Goal: Check status: Check status

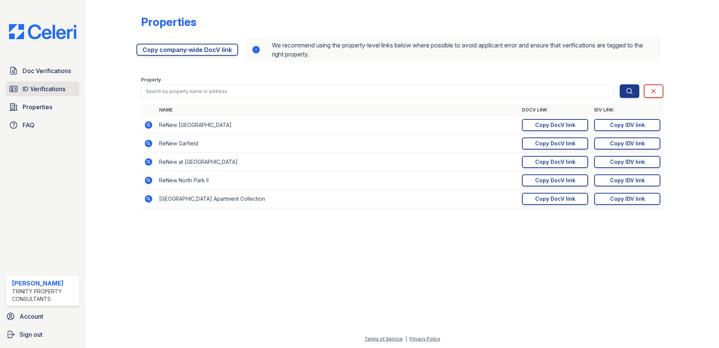
click at [55, 89] on span "ID Verifications" at bounding box center [44, 88] width 43 height 9
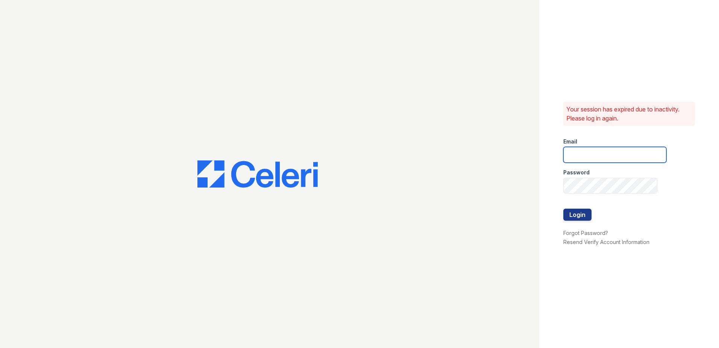
type input "sjimenez@trinity-pm.com"
click at [574, 216] on button "Login" at bounding box center [577, 214] width 28 height 12
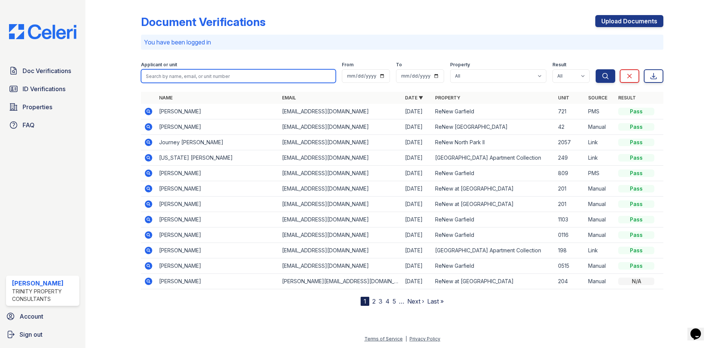
drag, startPoint x: 192, startPoint y: 79, endPoint x: 192, endPoint y: 85, distance: 6.4
click at [192, 85] on form "Applicant or unit From To Property All ReNew at Polo Parkway ReNew Garfield ReN…" at bounding box center [402, 71] width 522 height 30
click at [206, 75] on input "search" at bounding box center [238, 76] width 195 height 14
type input "jesus monroy"
click at [596, 69] on button "Search" at bounding box center [606, 76] width 20 height 14
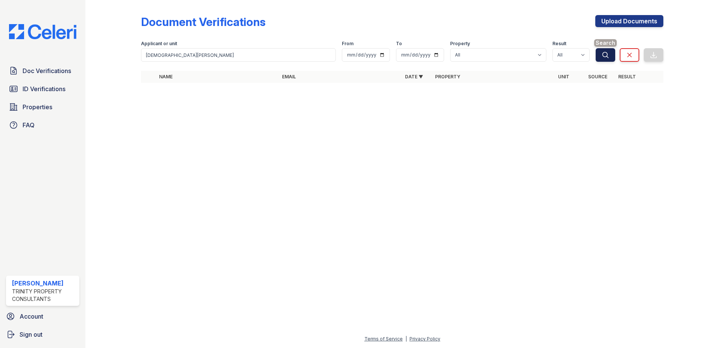
click at [612, 51] on button "Search" at bounding box center [606, 55] width 20 height 14
drag, startPoint x: 184, startPoint y: 47, endPoint x: 182, endPoint y: 53, distance: 5.8
click at [183, 48] on div "Applicant or unit" at bounding box center [238, 45] width 195 height 8
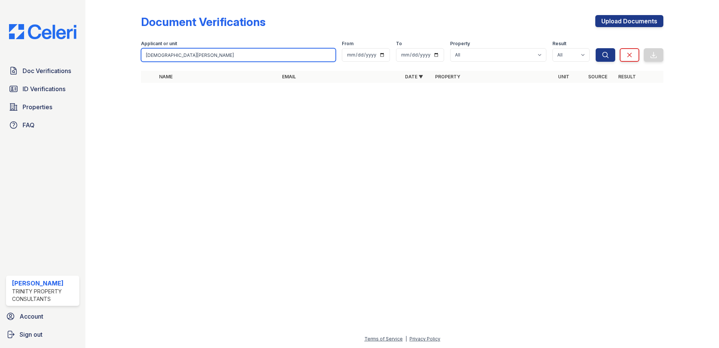
drag, startPoint x: 182, startPoint y: 53, endPoint x: -58, endPoint y: 32, distance: 240.9
click at [0, 32] on html "Doc Verifications ID Verifications Properties FAQ Stephanie Jimenez Trinity Pro…" at bounding box center [359, 174] width 719 height 348
type input "octovio"
click at [596, 48] on button "Search" at bounding box center [606, 55] width 20 height 14
drag, startPoint x: 161, startPoint y: 55, endPoint x: 136, endPoint y: 58, distance: 24.9
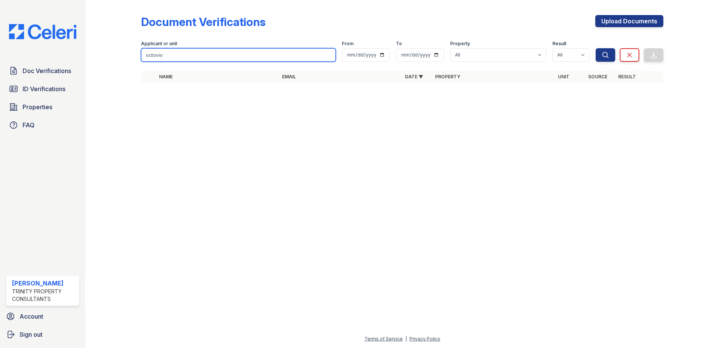
click at [136, 58] on div "Document Verifications Upload Documents Filter Applicant or unit octovio From T…" at bounding box center [402, 51] width 610 height 102
type input "[PERSON_NAME]"
click at [596, 48] on button "Search" at bounding box center [606, 55] width 20 height 14
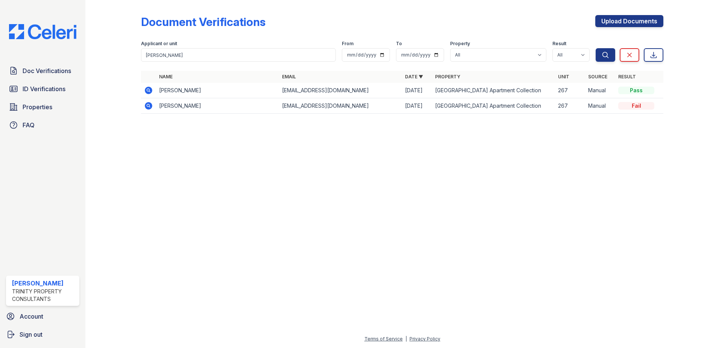
click at [150, 89] on icon at bounding box center [149, 91] width 8 height 8
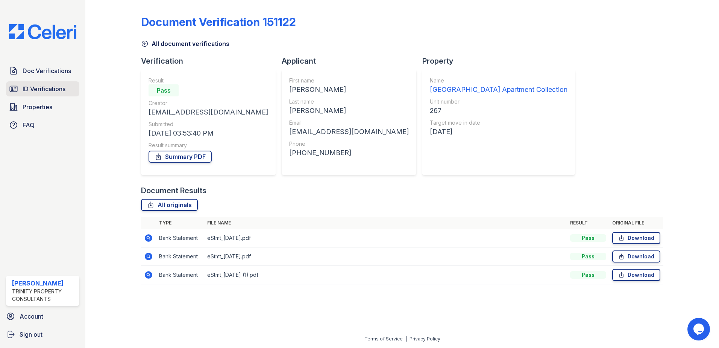
click at [43, 90] on span "ID Verifications" at bounding box center [44, 88] width 43 height 9
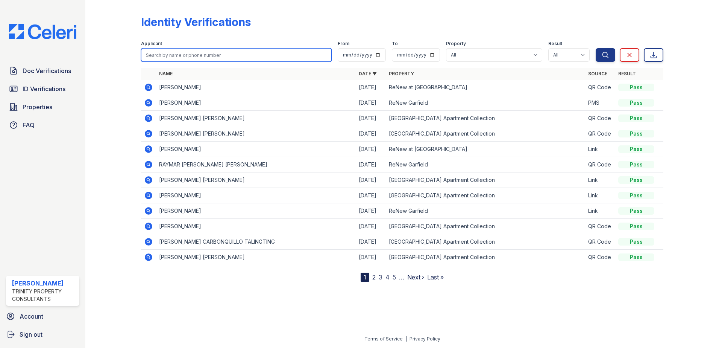
click at [186, 54] on input "search" at bounding box center [236, 55] width 191 height 14
type input "[PERSON_NAME]"
click at [596, 48] on button "Search" at bounding box center [606, 55] width 20 height 14
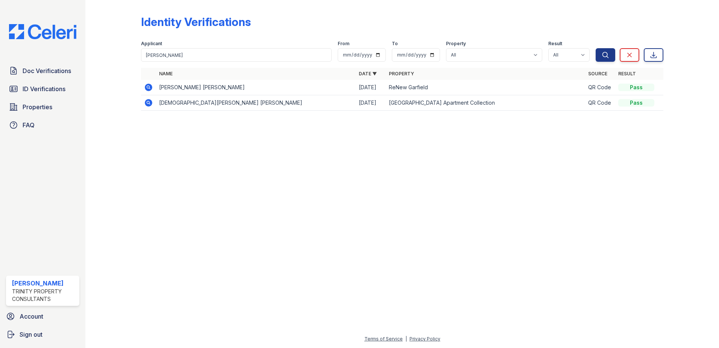
click at [149, 83] on icon at bounding box center [148, 87] width 9 height 9
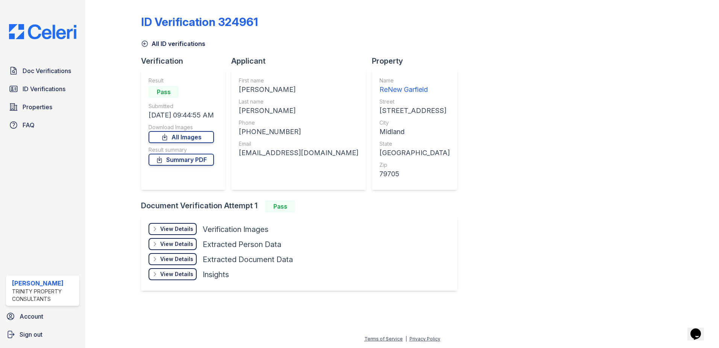
click at [144, 43] on icon at bounding box center [145, 44] width 6 height 6
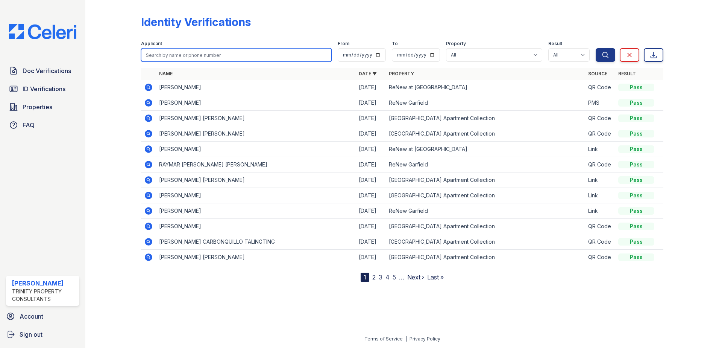
click at [159, 53] on input "search" at bounding box center [236, 55] width 191 height 14
type input "[PERSON_NAME]"
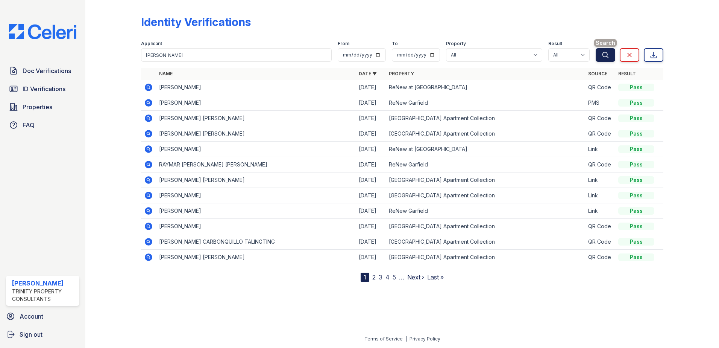
click at [607, 59] on button "Search" at bounding box center [606, 55] width 20 height 14
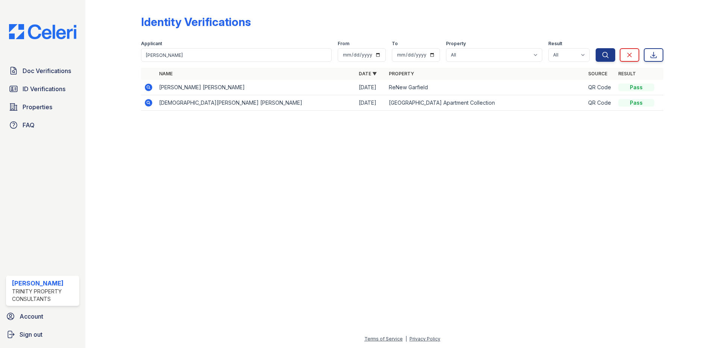
click at [150, 105] on icon at bounding box center [149, 103] width 8 height 8
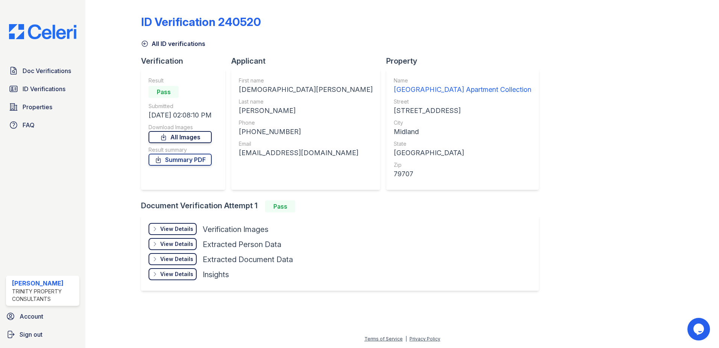
click at [202, 136] on link "All Images" at bounding box center [180, 137] width 63 height 12
click at [173, 232] on div "View Details" at bounding box center [176, 229] width 33 height 8
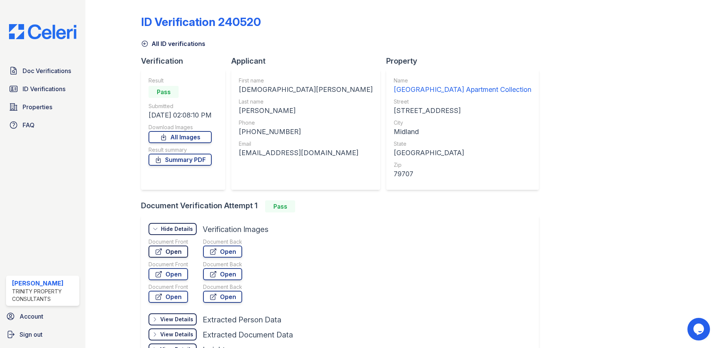
click at [179, 249] on link "Open" at bounding box center [168, 251] width 39 height 12
